Goal: Task Accomplishment & Management: Complete application form

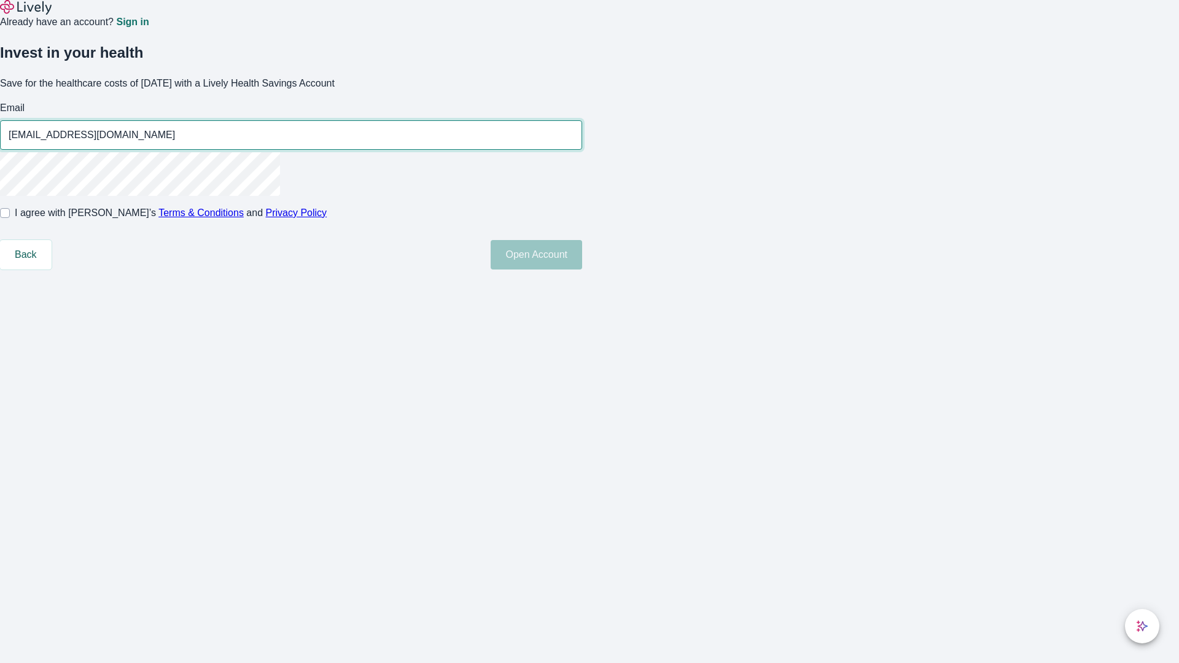
type input "[EMAIL_ADDRESS][DOMAIN_NAME]"
click at [10, 218] on input "I agree with Lively’s Terms & Conditions and Privacy Policy" at bounding box center [5, 213] width 10 height 10
checkbox input "true"
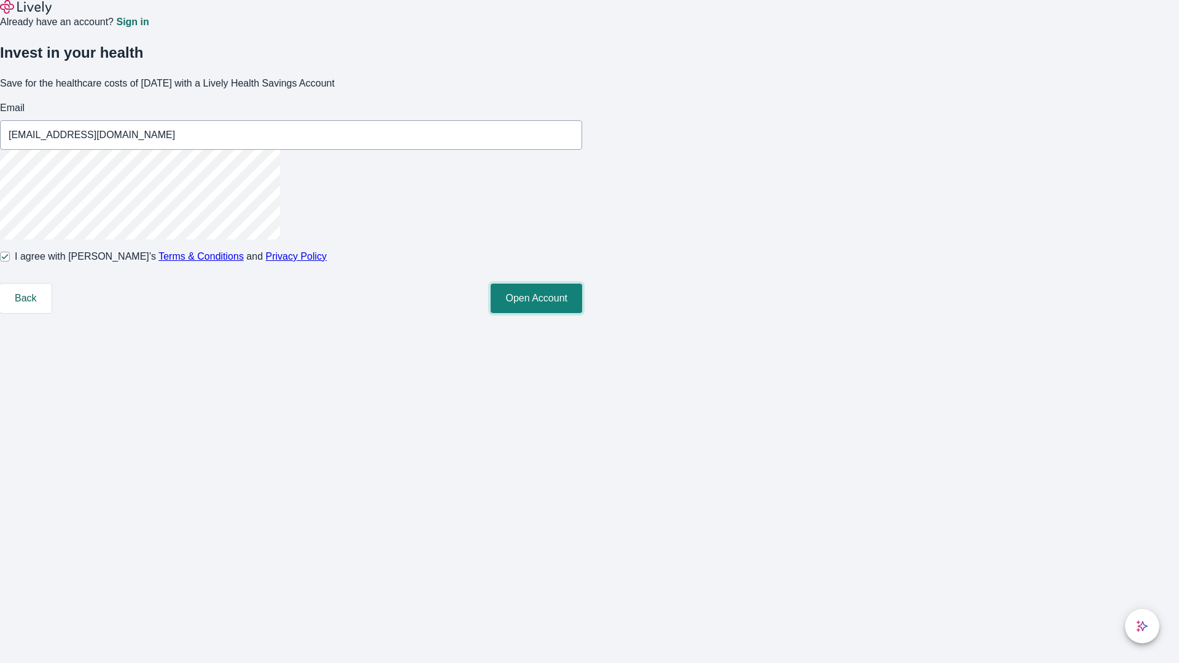
click at [582, 313] on button "Open Account" at bounding box center [536, 298] width 91 height 29
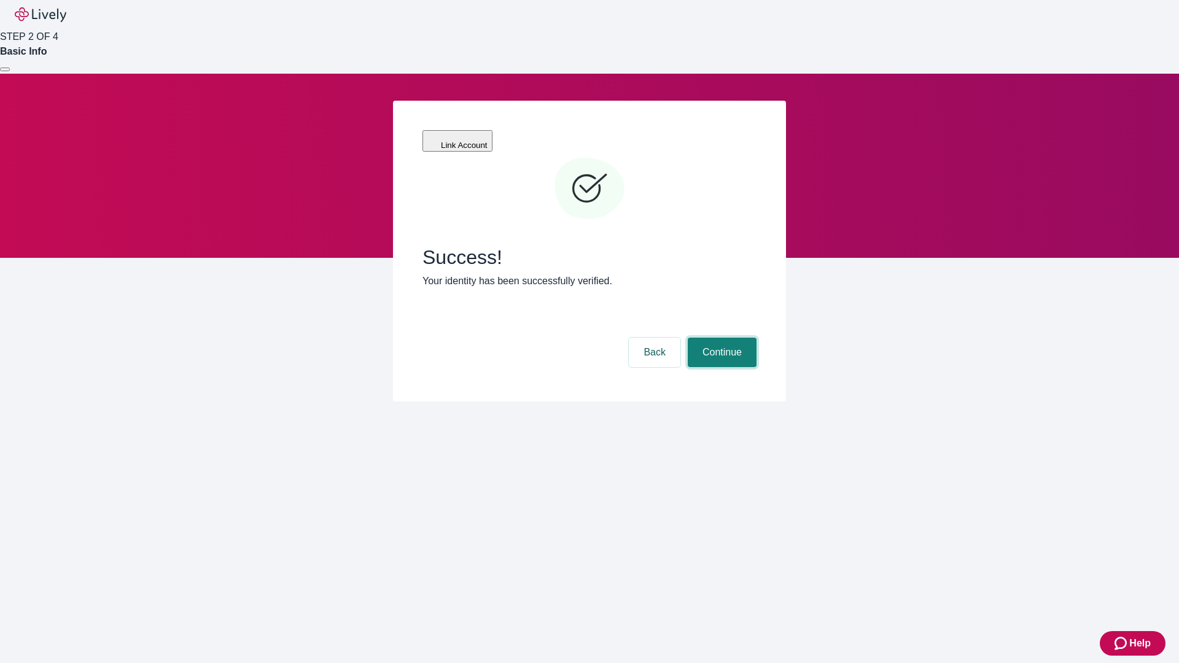
click at [720, 338] on button "Continue" at bounding box center [722, 352] width 69 height 29
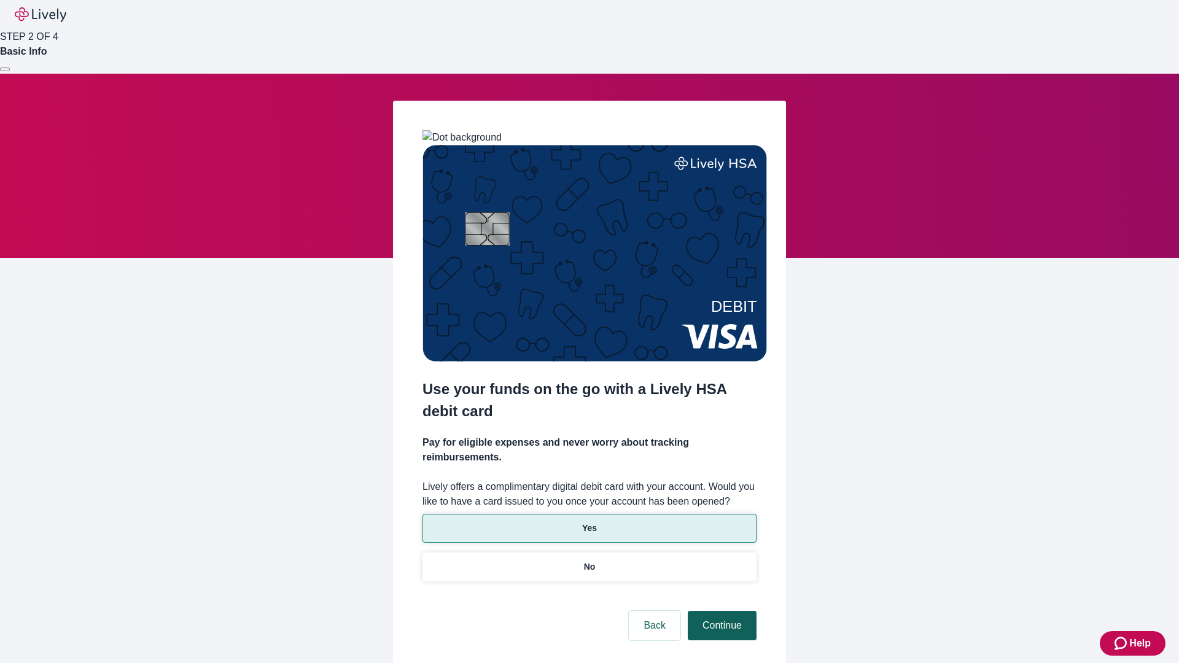
click at [589, 522] on p "Yes" at bounding box center [589, 528] width 15 height 13
click at [720, 611] on button "Continue" at bounding box center [722, 625] width 69 height 29
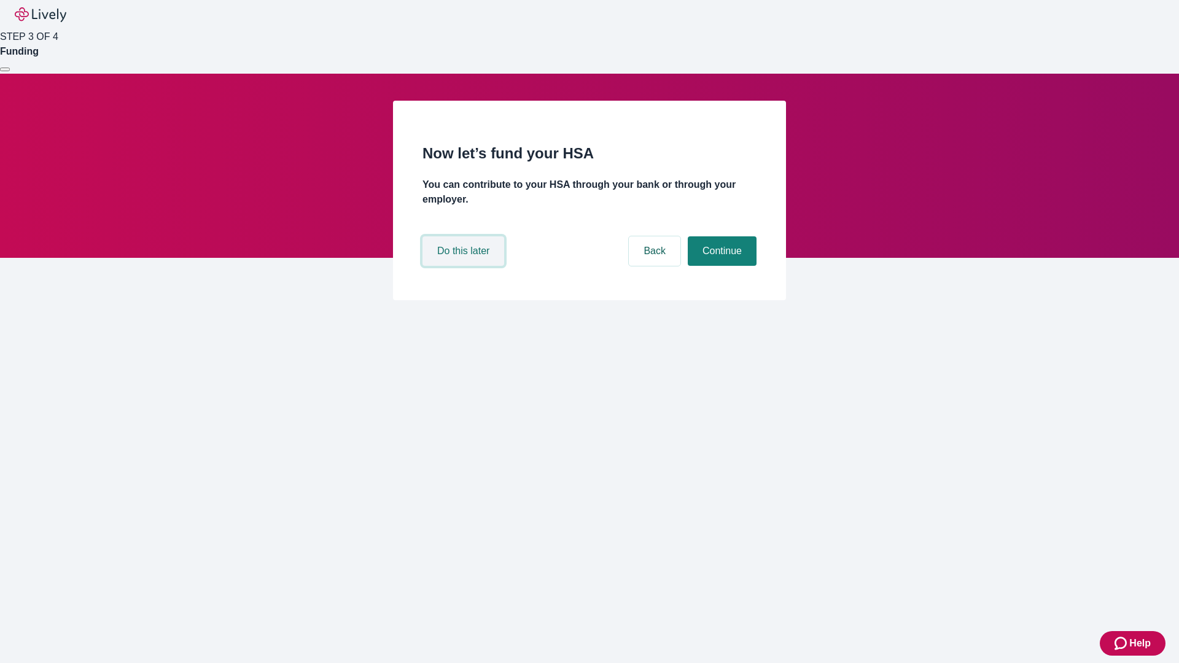
click at [465, 266] on button "Do this later" at bounding box center [463, 250] width 82 height 29
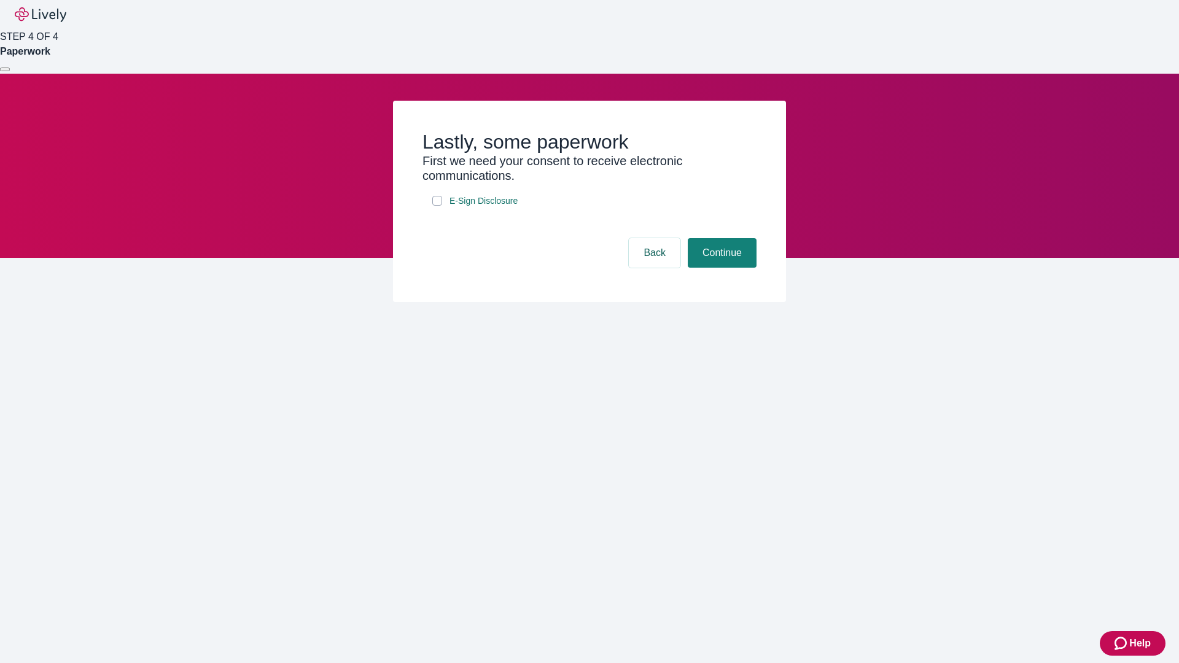
click at [437, 206] on input "E-Sign Disclosure" at bounding box center [437, 201] width 10 height 10
checkbox input "true"
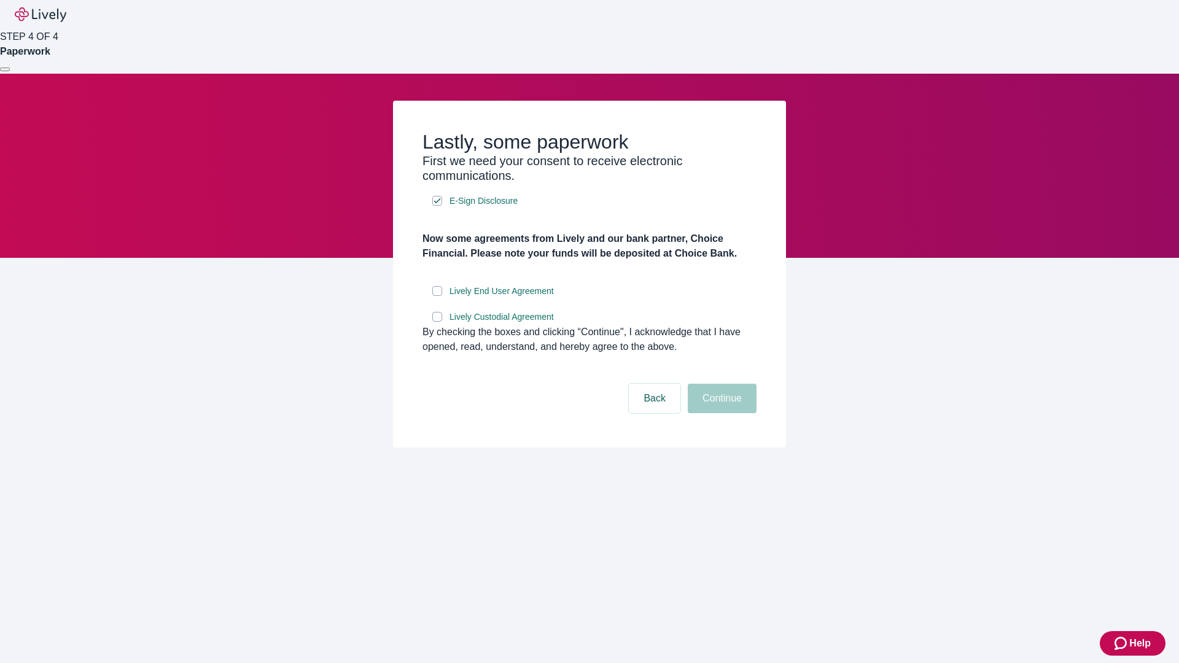
click at [437, 296] on input "Lively End User Agreement" at bounding box center [437, 291] width 10 height 10
checkbox input "true"
click at [437, 322] on input "Lively Custodial Agreement" at bounding box center [437, 317] width 10 height 10
checkbox input "true"
click at [720, 413] on button "Continue" at bounding box center [722, 398] width 69 height 29
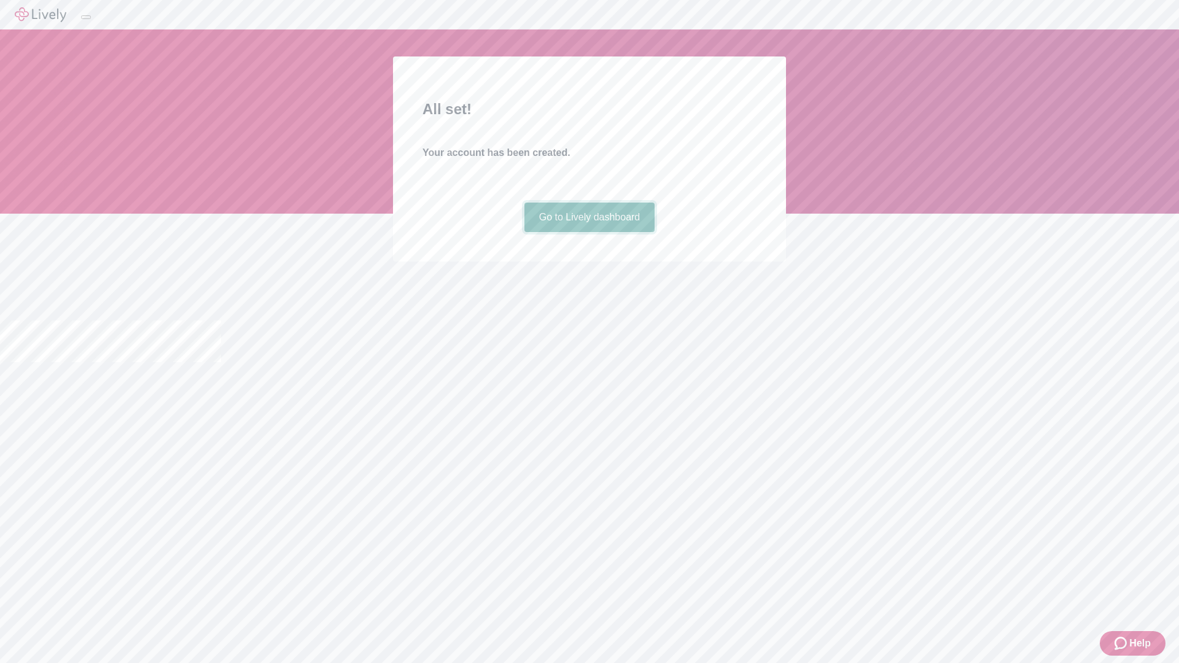
click at [589, 232] on link "Go to Lively dashboard" at bounding box center [589, 217] width 131 height 29
